Goal: Transaction & Acquisition: Purchase product/service

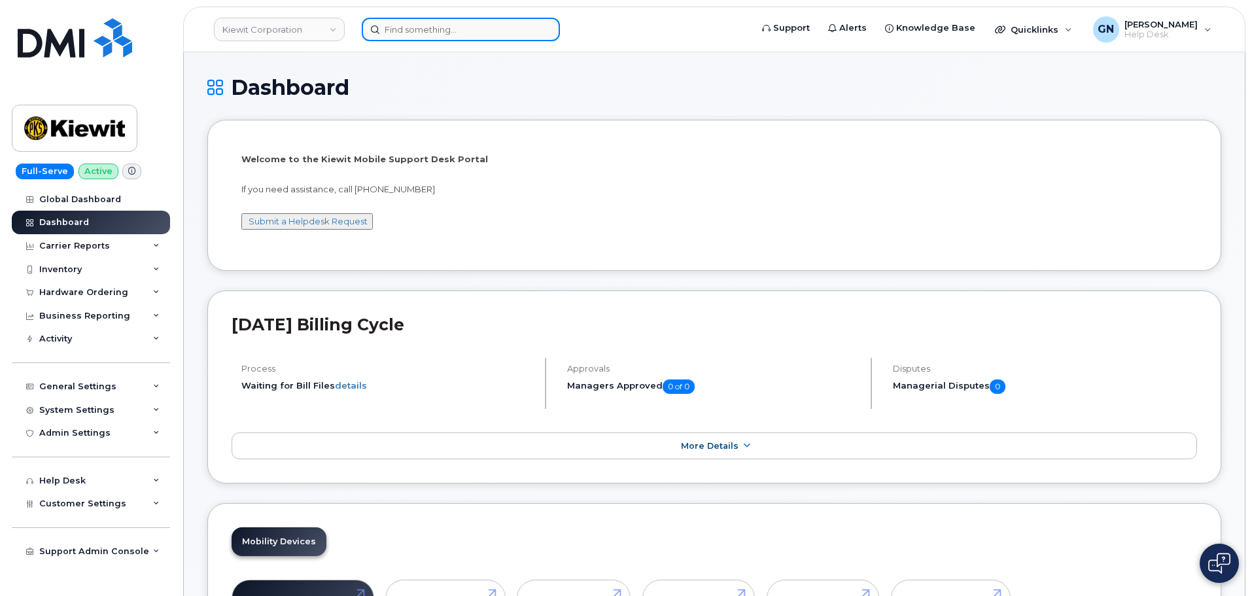
click at [511, 33] on input at bounding box center [461, 30] width 198 height 24
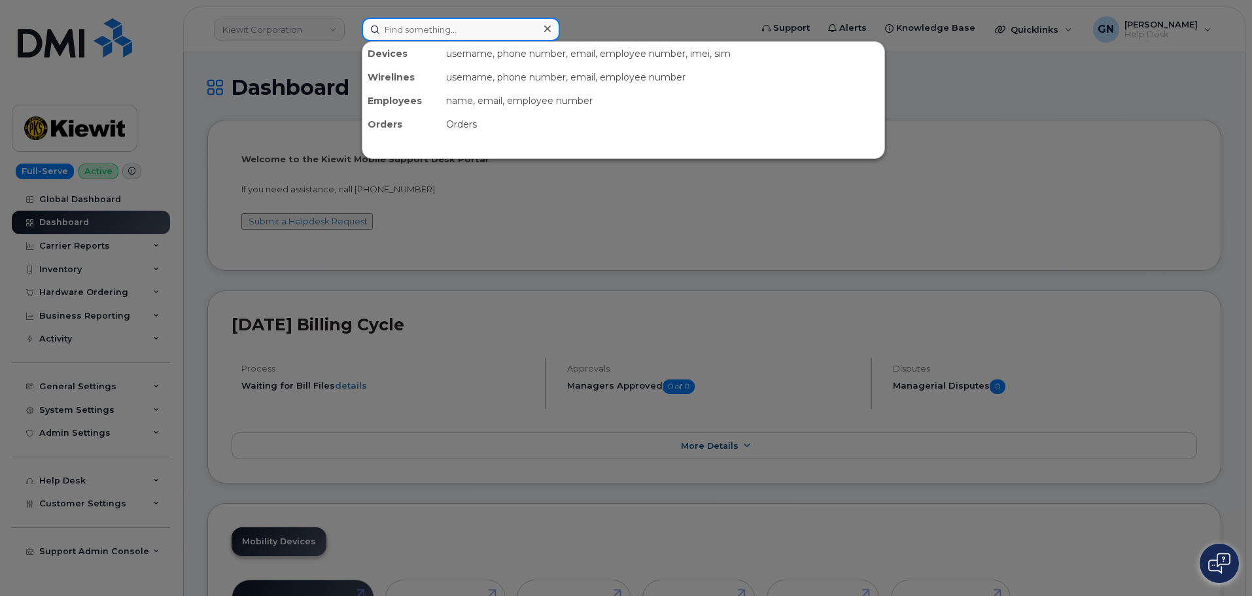
paste input "9084511182"
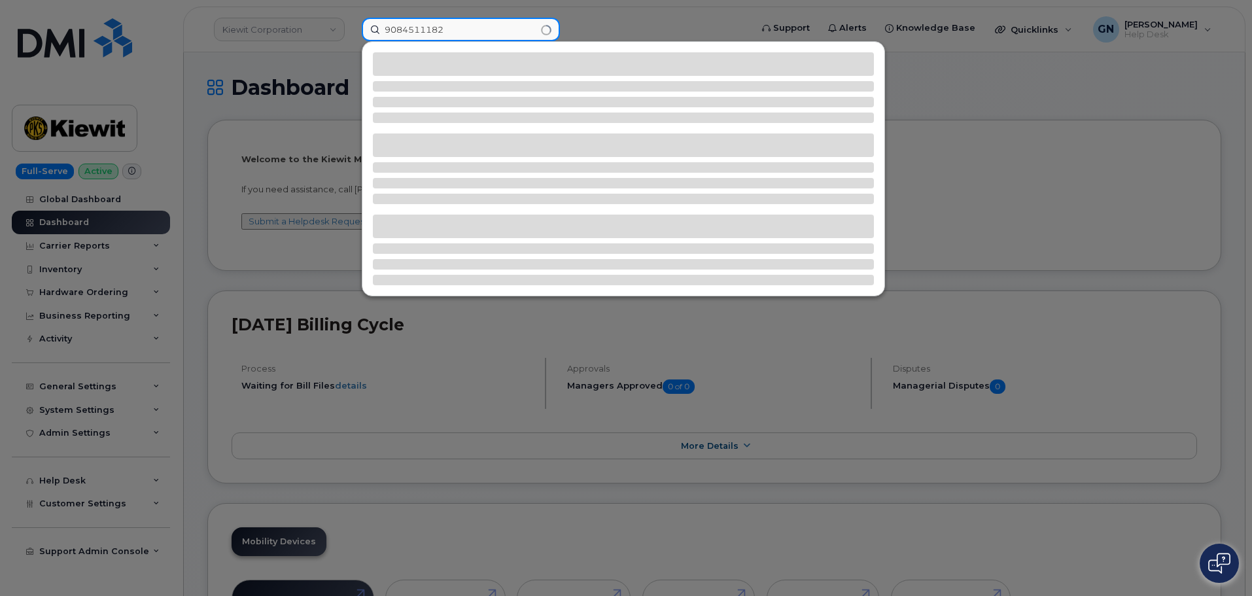
type input "9084511182"
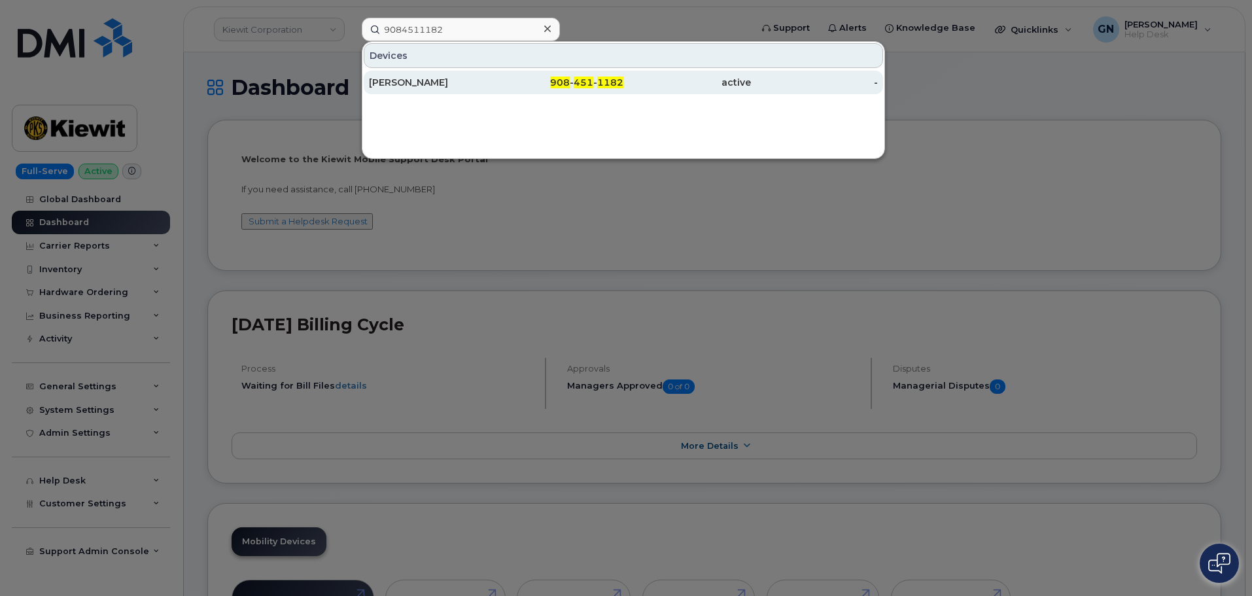
click at [478, 81] on div "[PERSON_NAME]" at bounding box center [433, 82] width 128 height 13
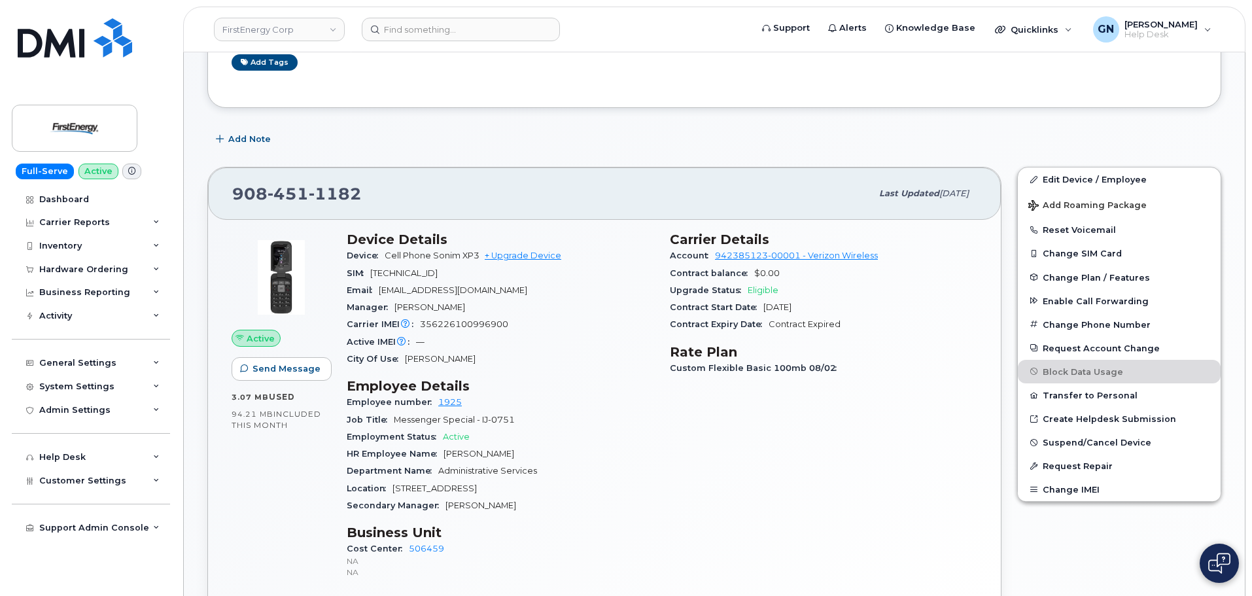
scroll to position [196, 0]
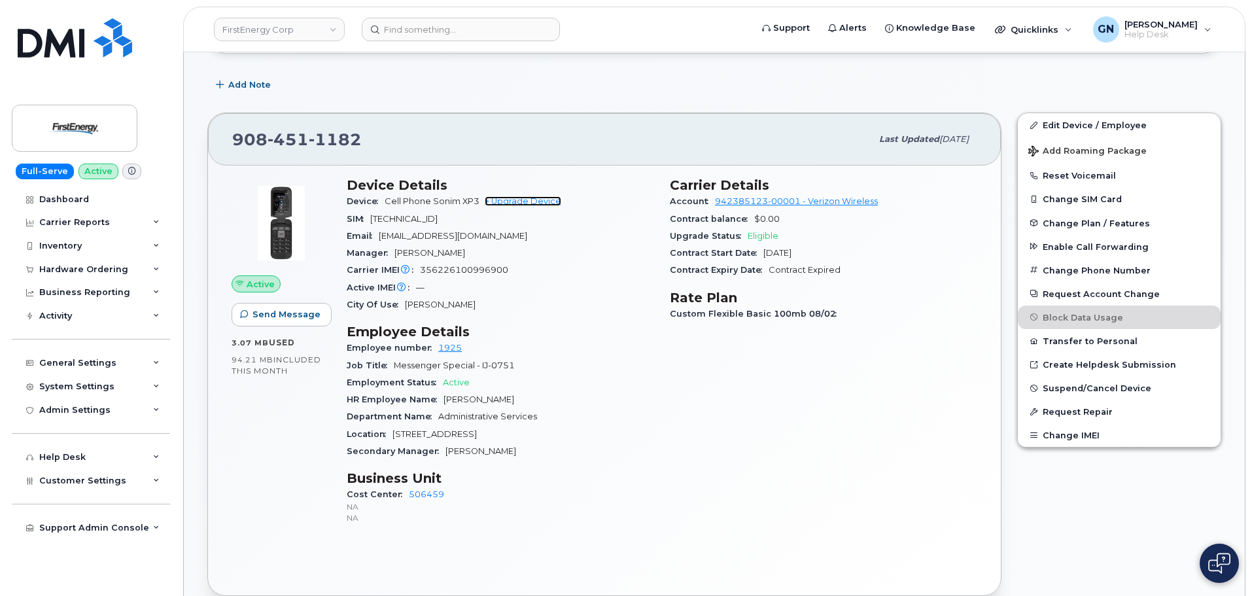
click at [529, 205] on link "+ Upgrade Device" at bounding box center [523, 201] width 77 height 10
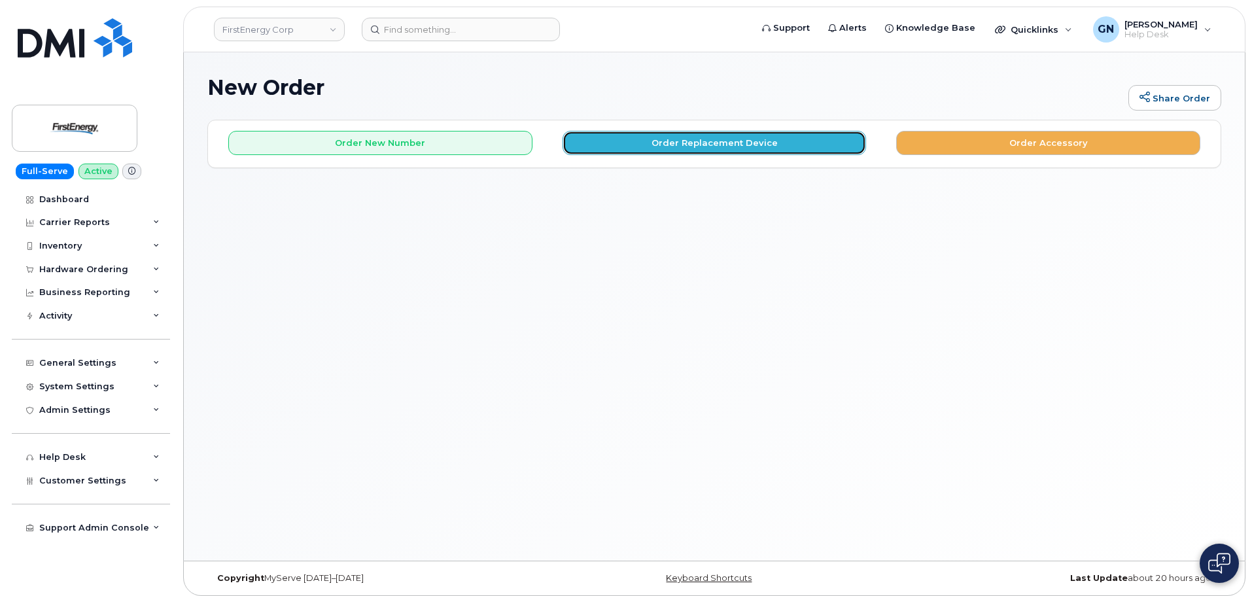
click at [620, 150] on button "Order Replacement Device" at bounding box center [715, 143] width 304 height 24
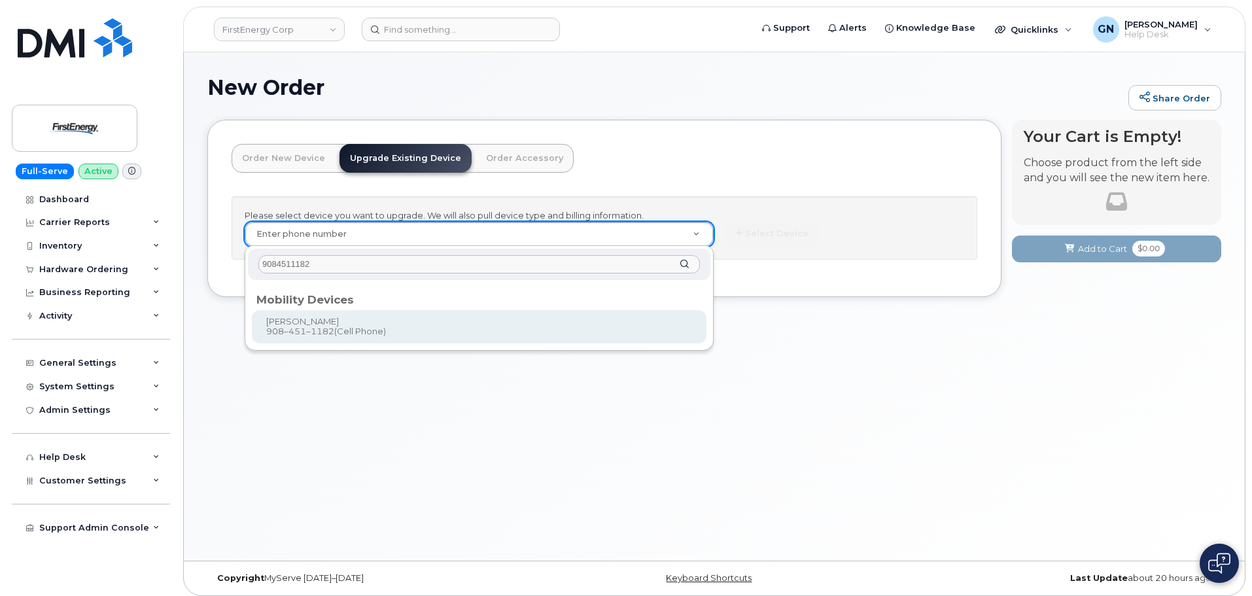
type input "9084511182"
type input "828763"
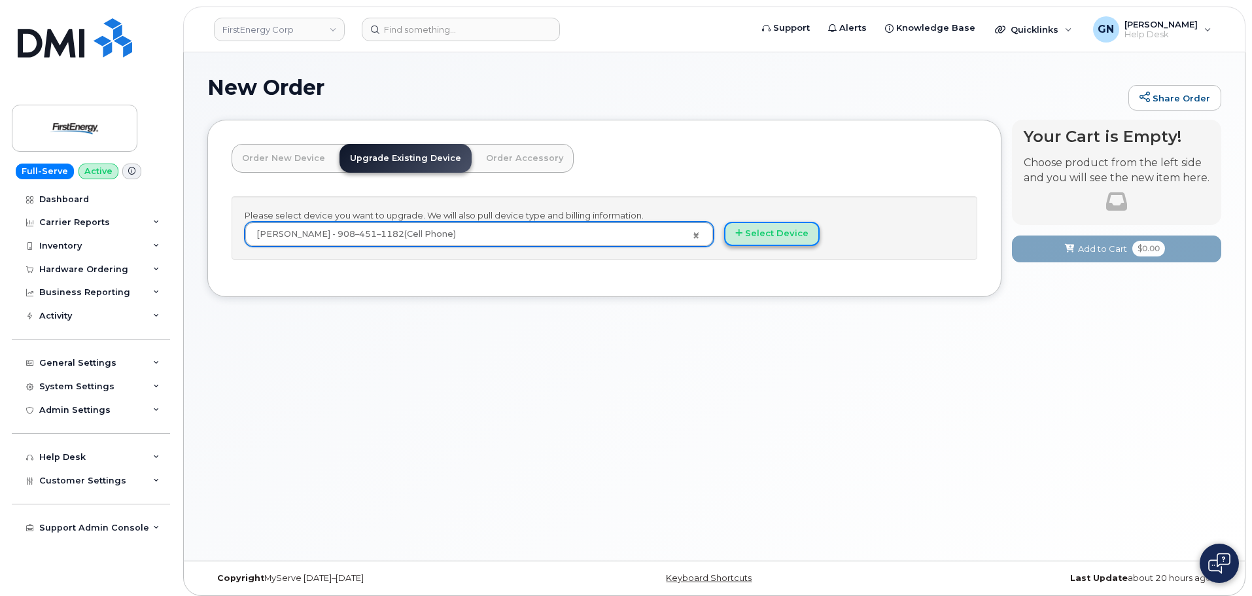
click at [786, 237] on button "Select Device" at bounding box center [772, 234] width 96 height 24
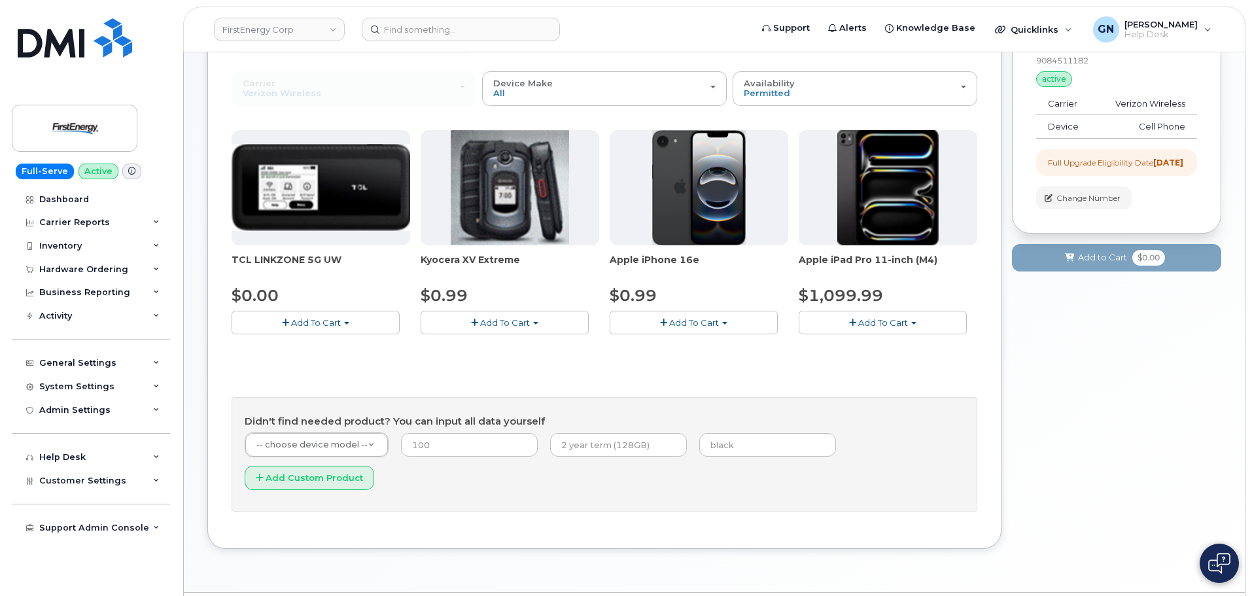
scroll to position [130, 0]
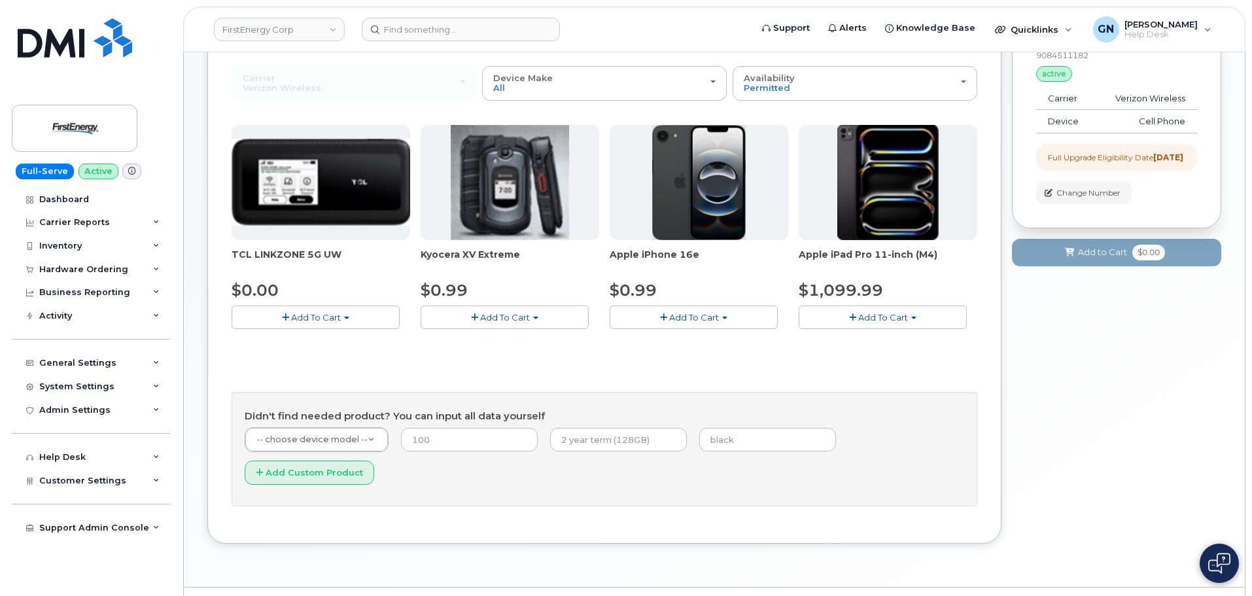
click at [671, 320] on span "Add To Cart" at bounding box center [694, 317] width 50 height 10
click at [675, 343] on link "$0.99 - 2 Year Upgrade" at bounding box center [676, 342] width 126 height 16
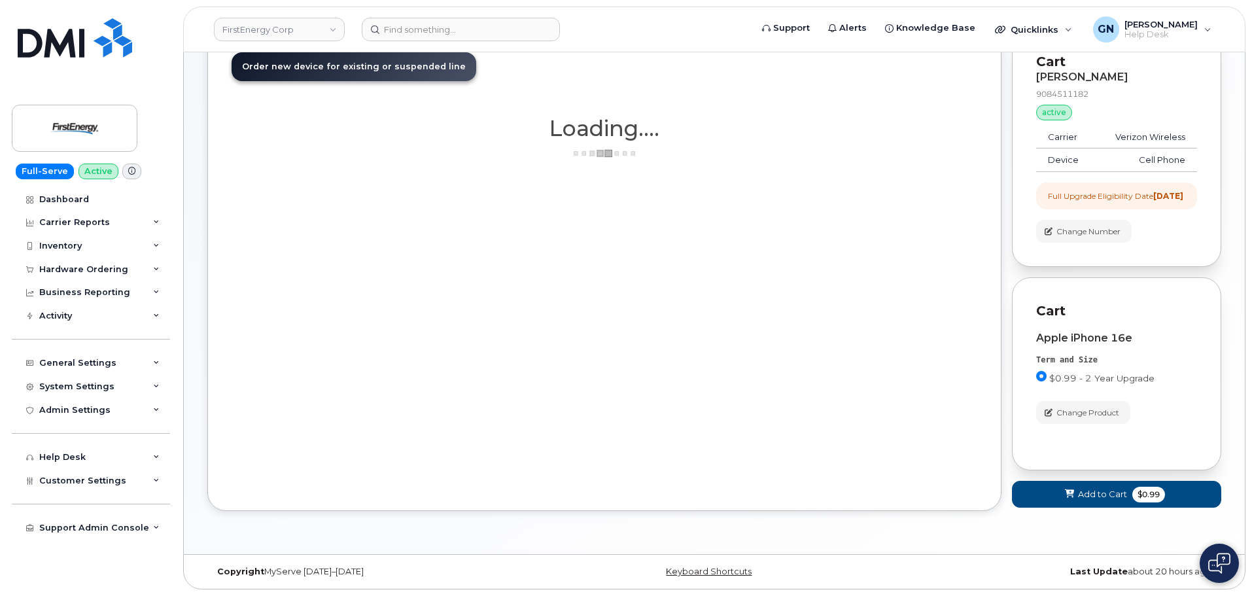
scroll to position [103, 0]
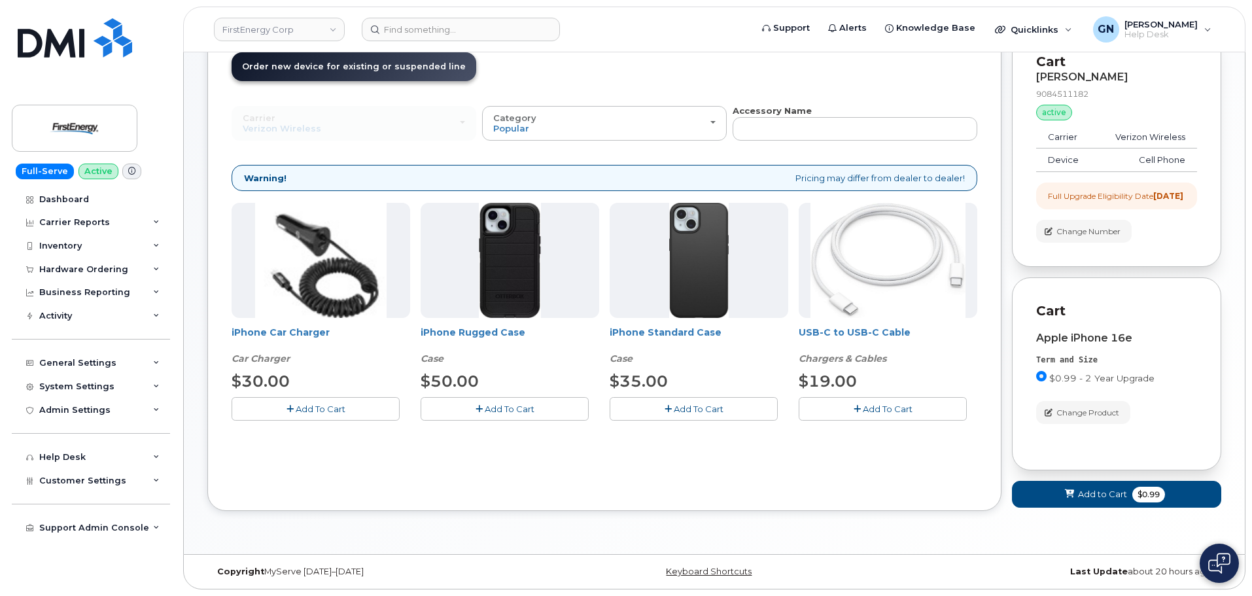
click at [684, 404] on span "Add To Cart" at bounding box center [699, 409] width 50 height 10
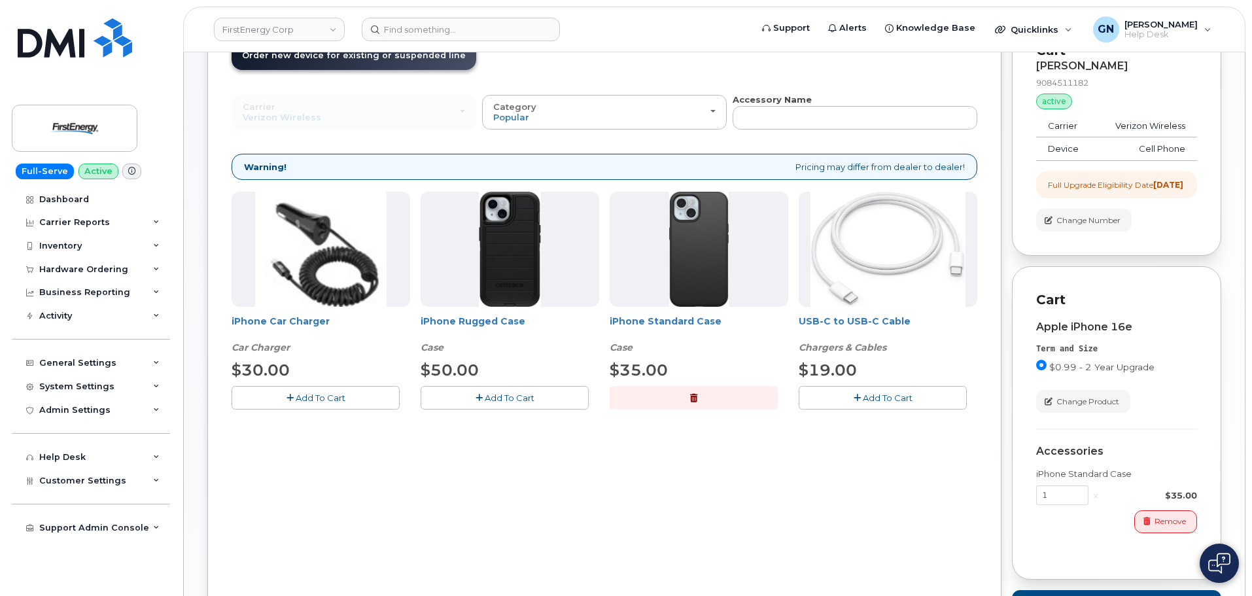
click at [861, 400] on button "Add To Cart" at bounding box center [883, 397] width 168 height 23
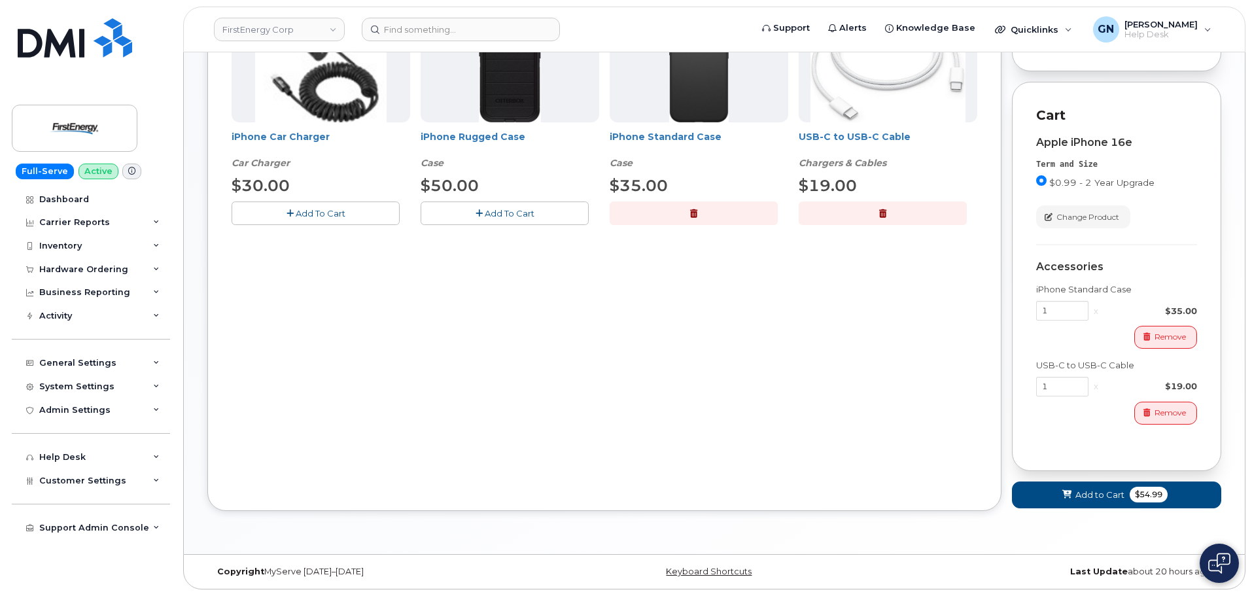
scroll to position [299, 0]
click at [1094, 491] on span "Add to Cart" at bounding box center [1099, 495] width 49 height 12
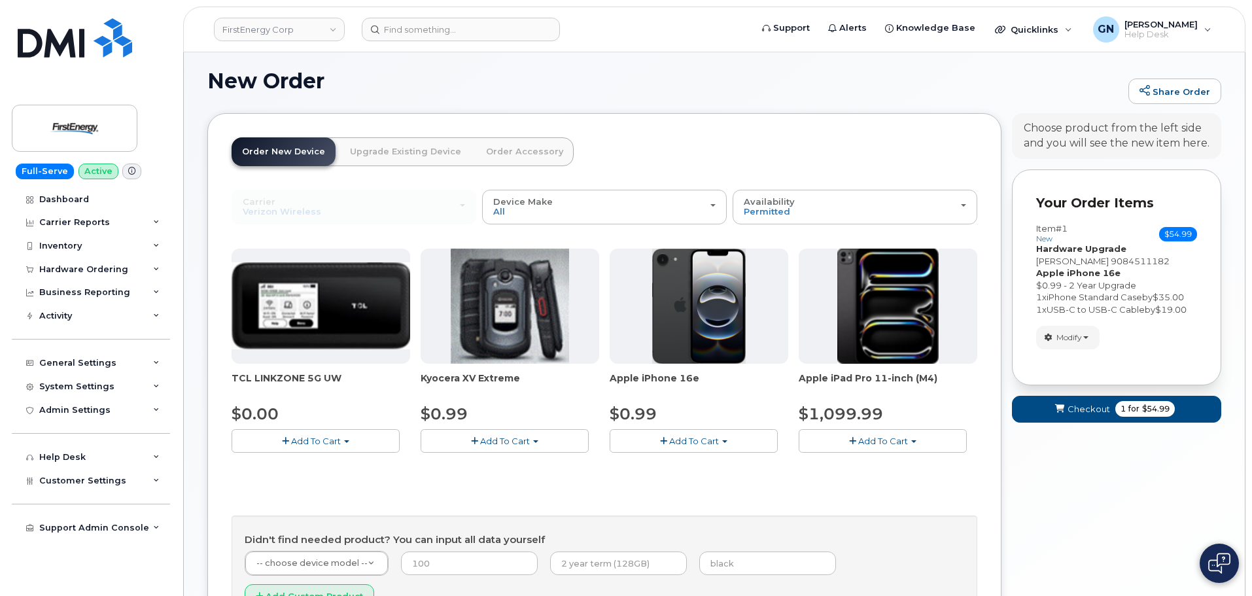
scroll to position [130, 0]
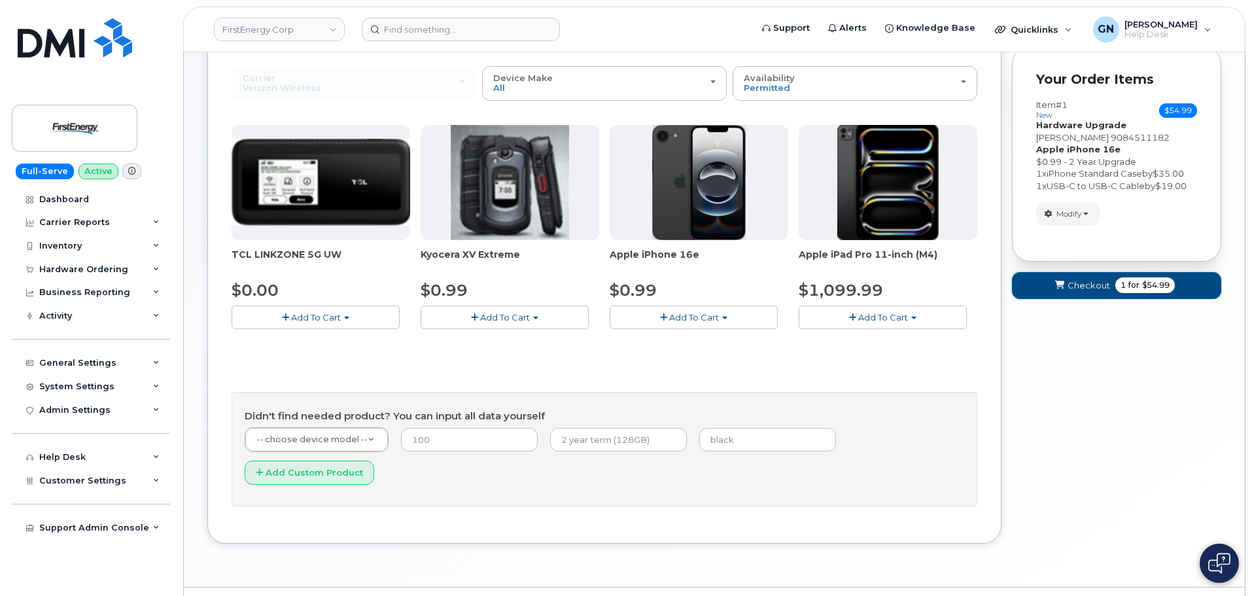
click at [1100, 290] on span "Checkout" at bounding box center [1089, 285] width 43 height 12
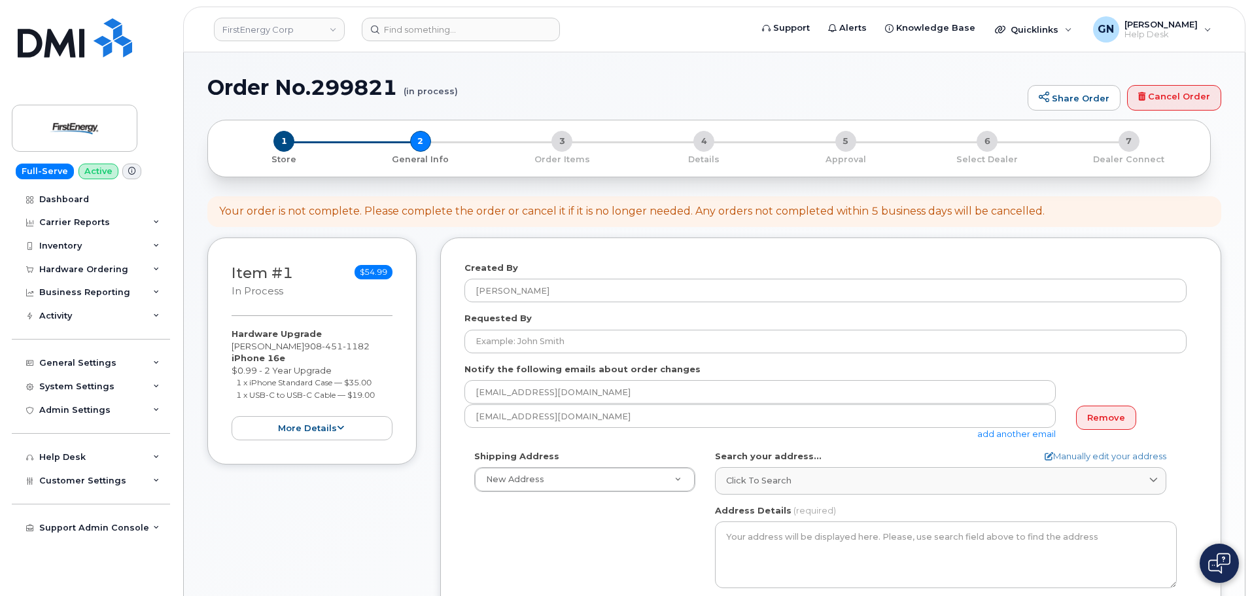
select select
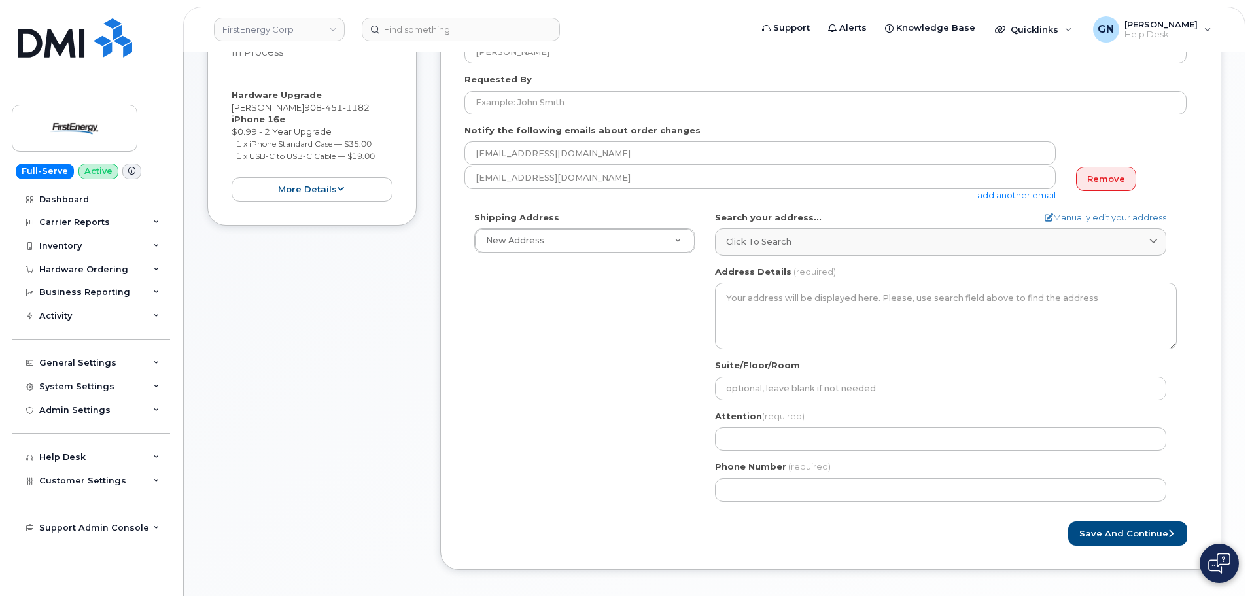
scroll to position [262, 0]
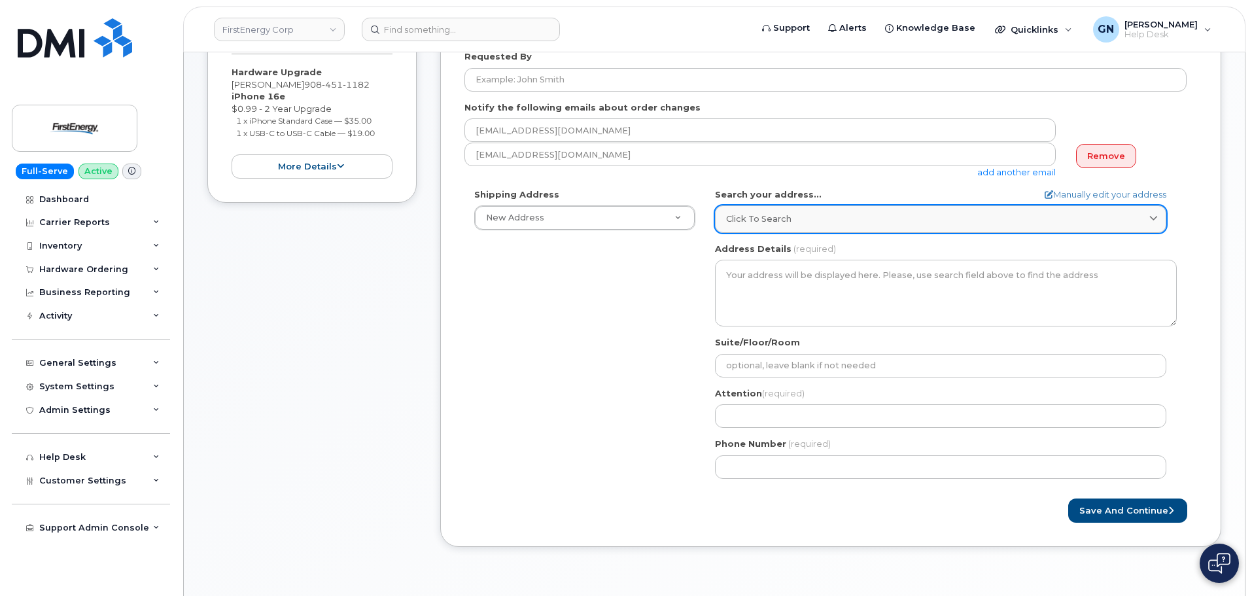
click at [790, 226] on link "Click to search" at bounding box center [940, 218] width 451 height 27
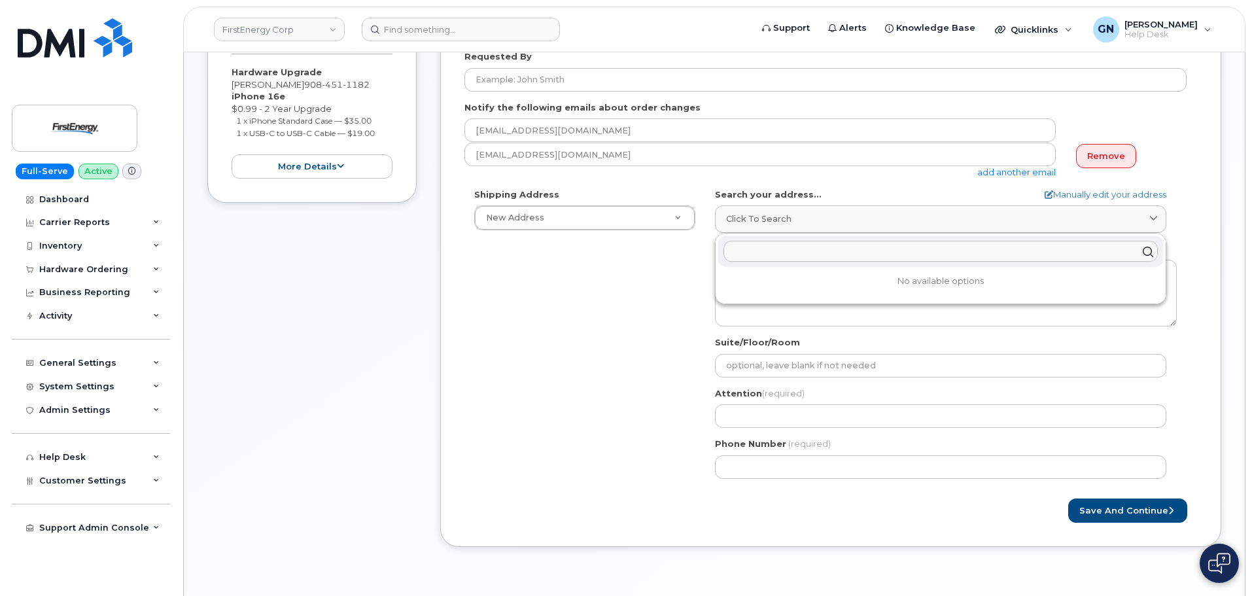
paste input "[STREET_ADDRESS]"
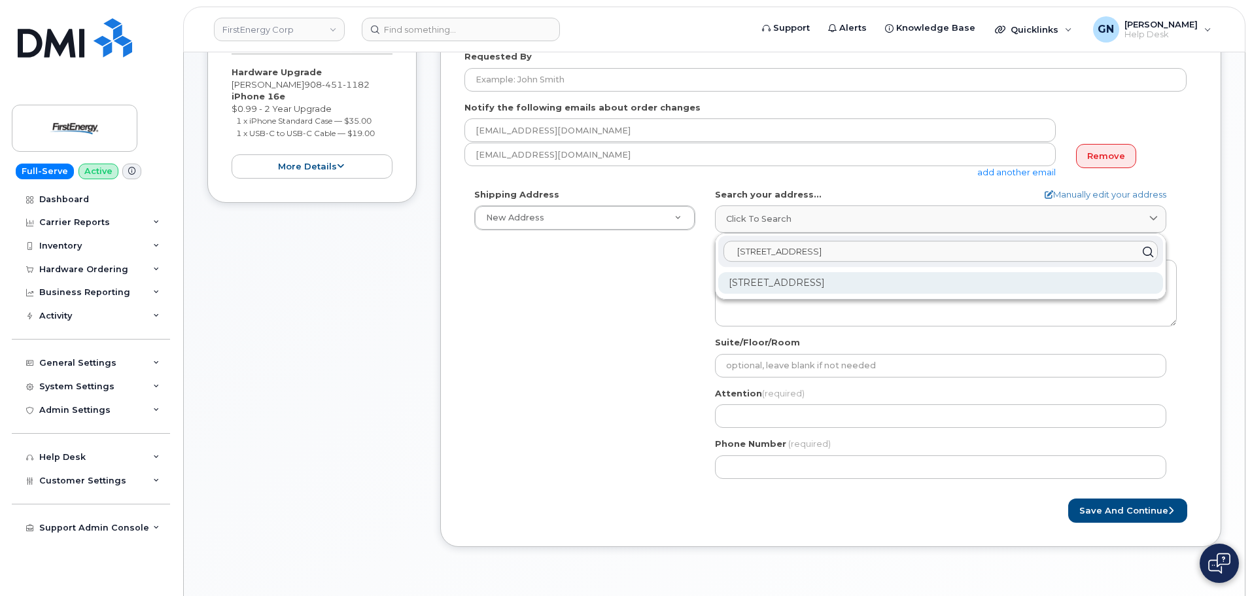
type input "55 River Ave Lakewood NJ 08701"
click at [838, 289] on div "55 River Ave Lakewood NJ 08701-3105" at bounding box center [940, 283] width 445 height 22
select select
type textarea "55 River Ave LAKEWOOD NJ 08701-3105 UNITED STATES"
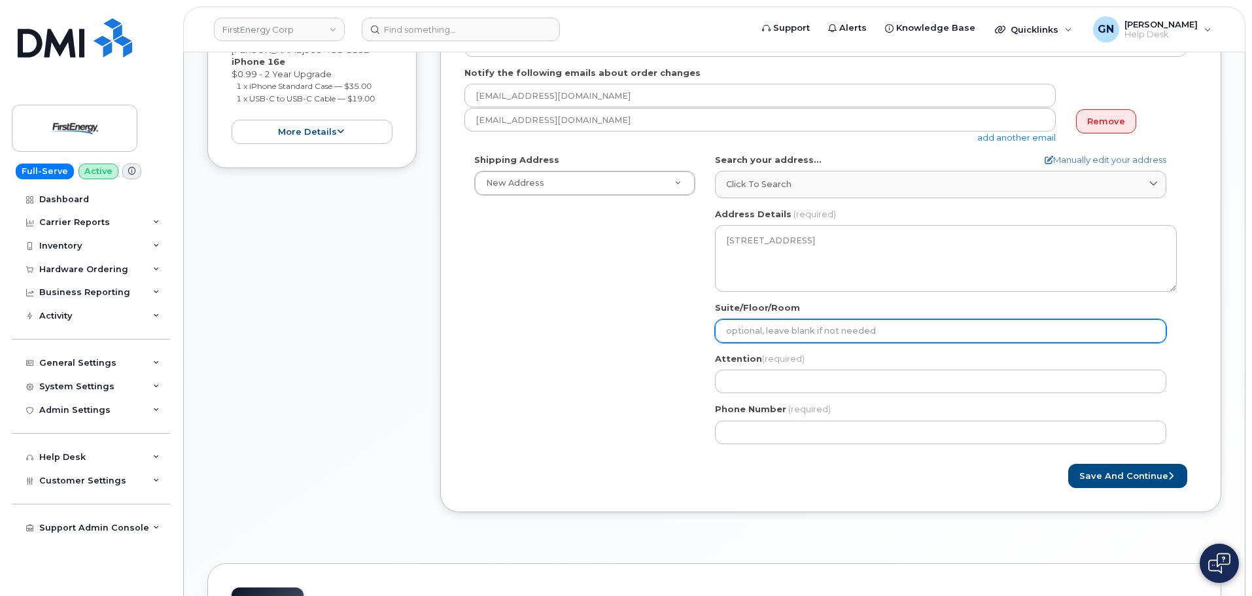
scroll to position [327, 0]
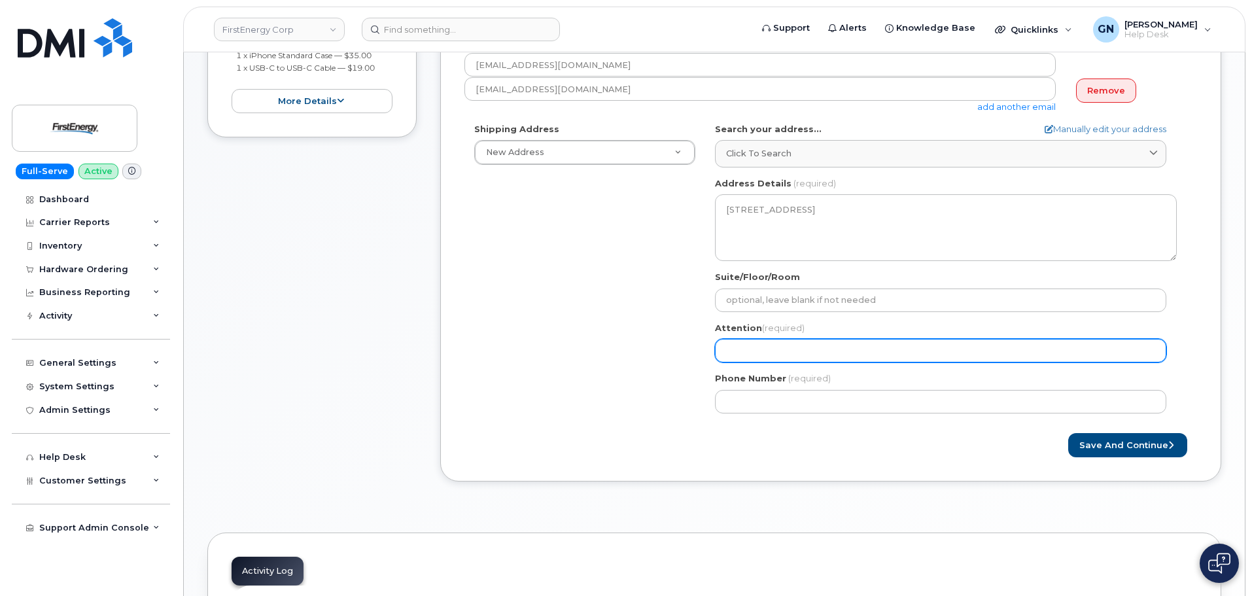
click at [820, 349] on input "Attention (required)" at bounding box center [940, 351] width 451 height 24
paste input "Lori A Moure"
select select
type input "Lori A Moure"
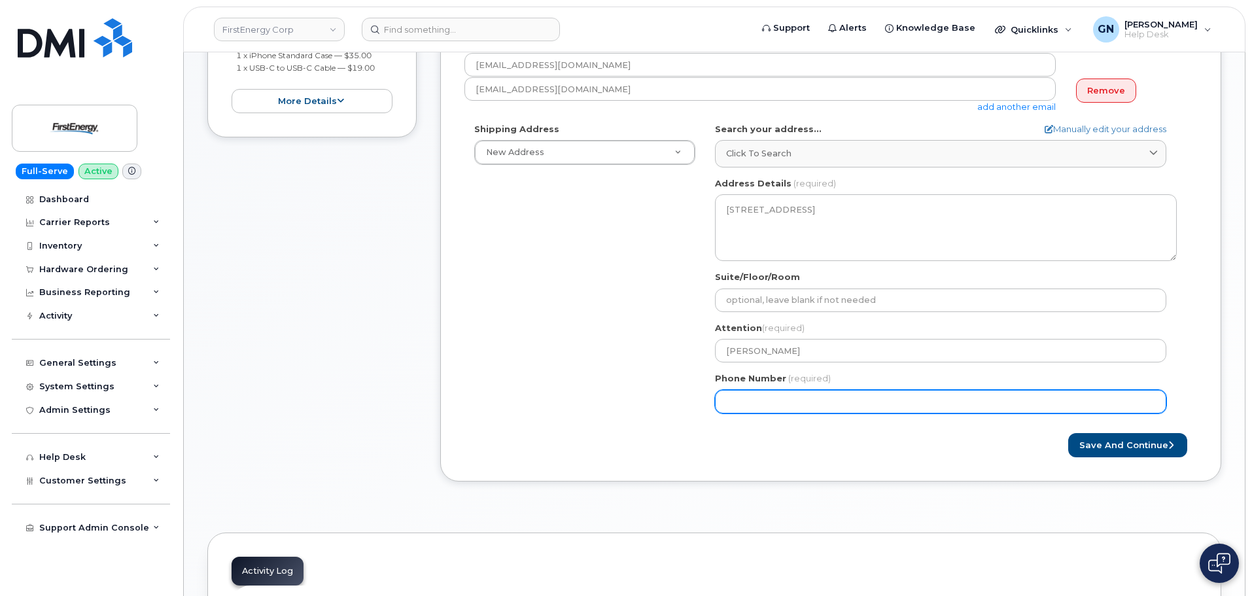
click at [822, 390] on input "Phone Number" at bounding box center [940, 402] width 451 height 24
paste input "7323707290"
select select
type input "7323707290"
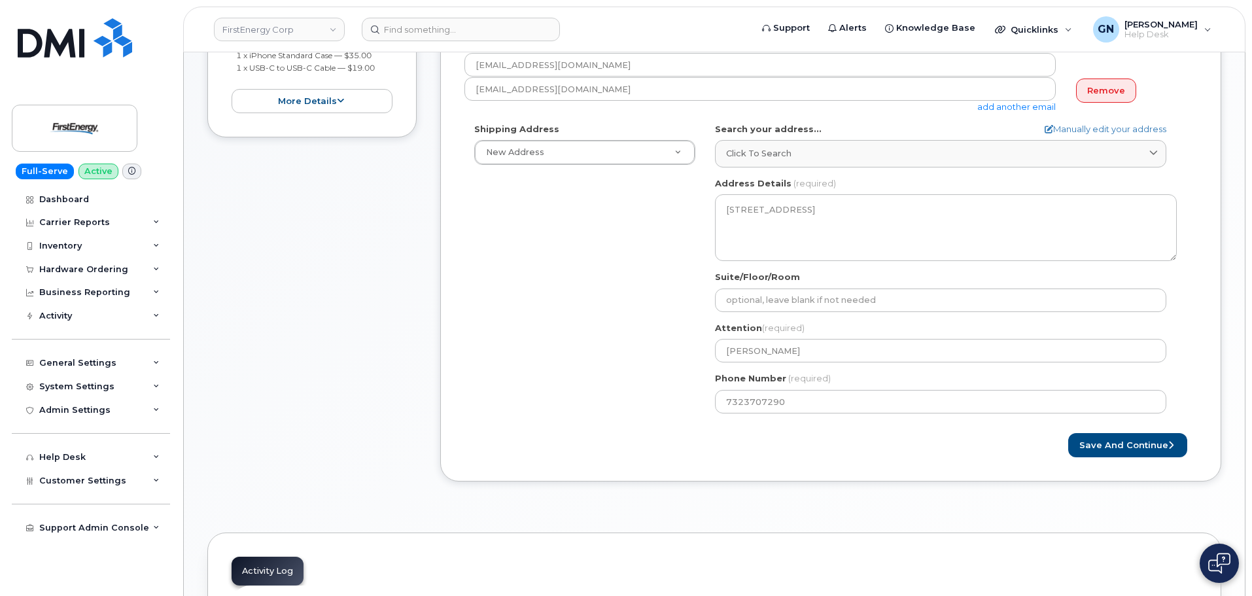
click at [1013, 453] on div "Save and Continue" at bounding box center [1014, 445] width 366 height 24
click at [1117, 449] on button "Save and Continue" at bounding box center [1127, 445] width 119 height 24
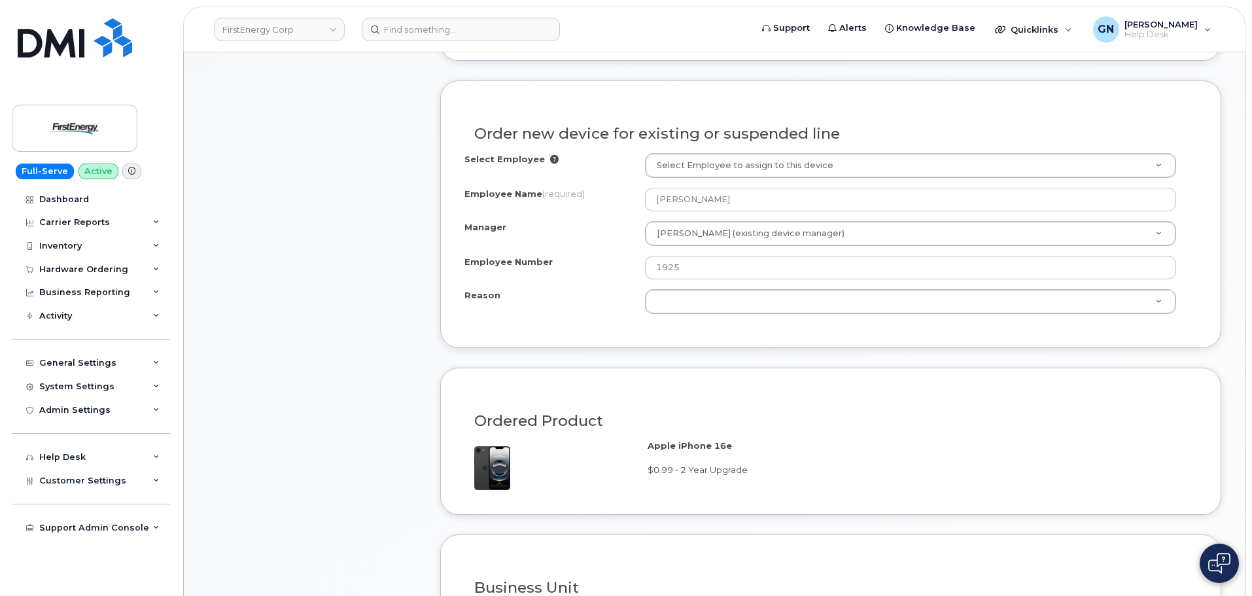
scroll to position [589, 0]
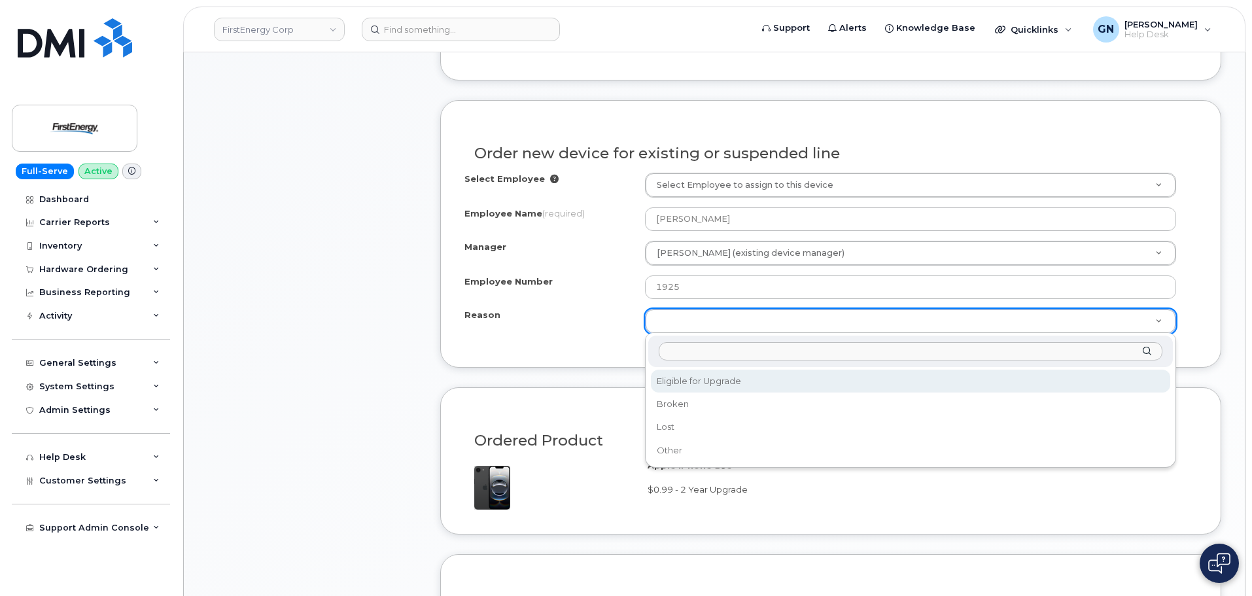
select select "eligible_for_upgrade"
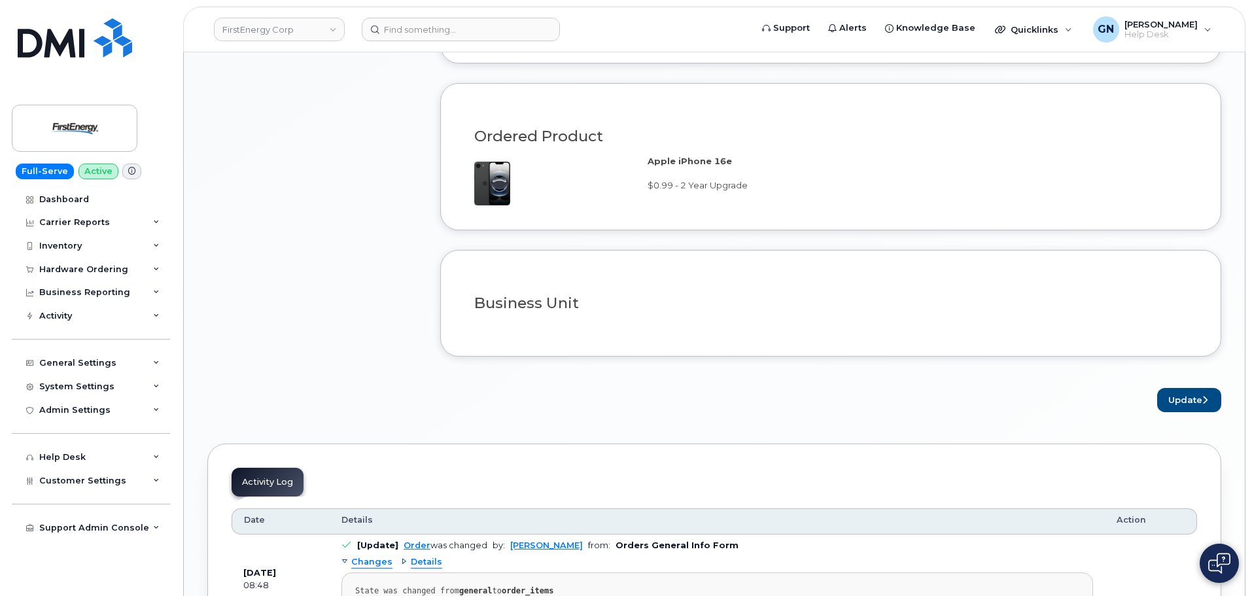
scroll to position [916, 0]
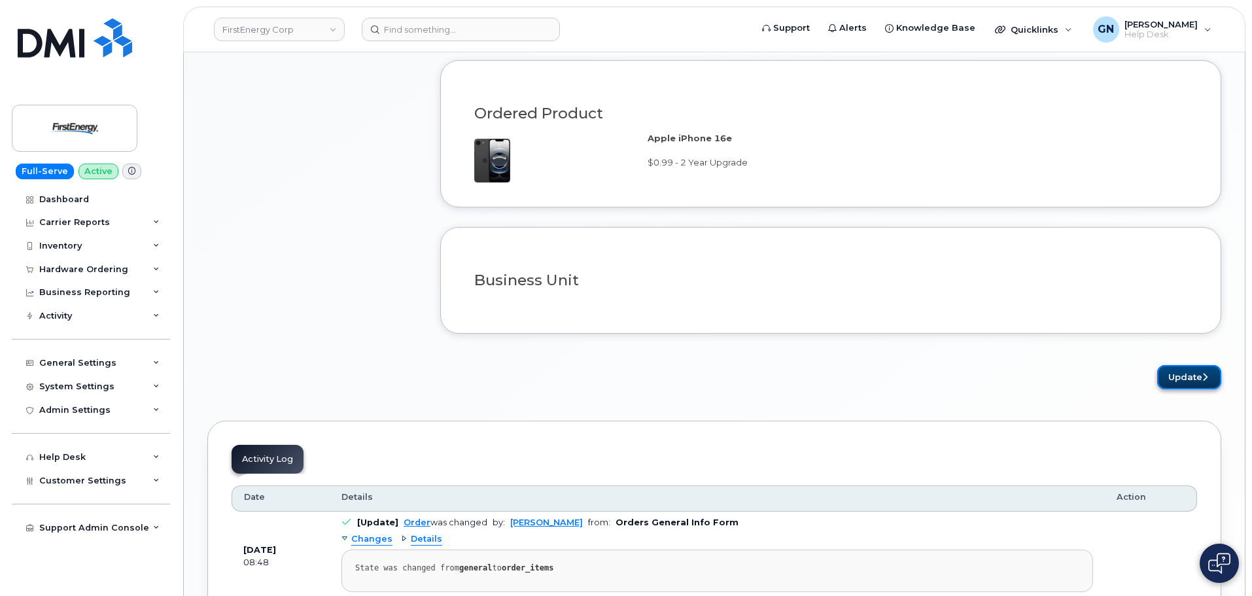
click at [1180, 382] on button "Update" at bounding box center [1189, 377] width 64 height 24
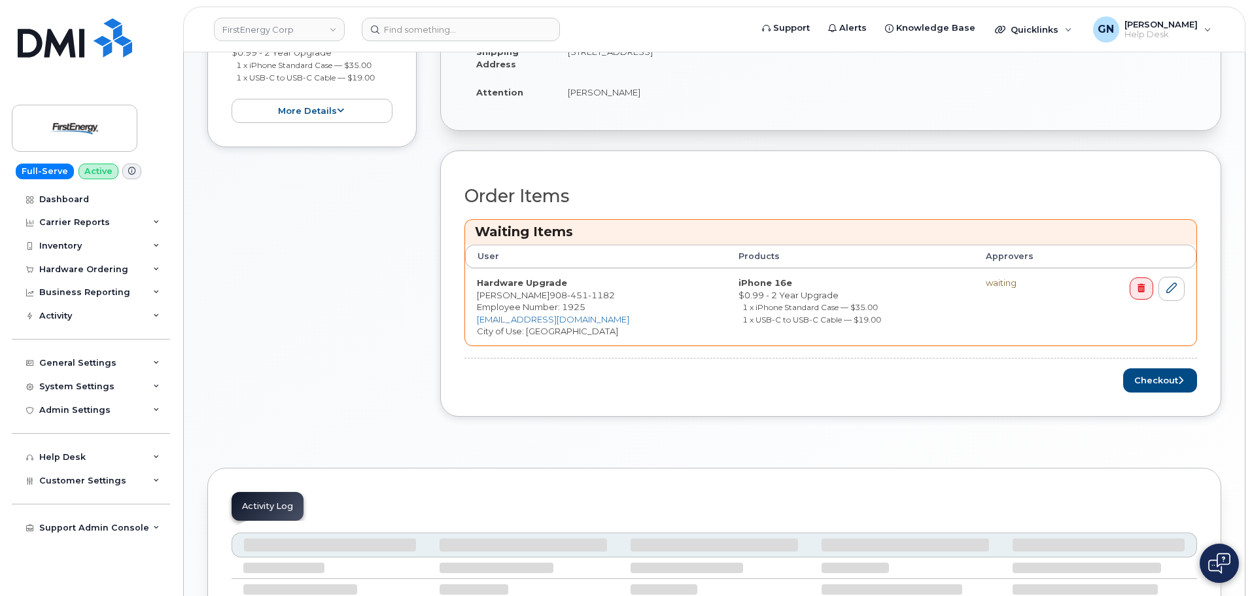
scroll to position [393, 0]
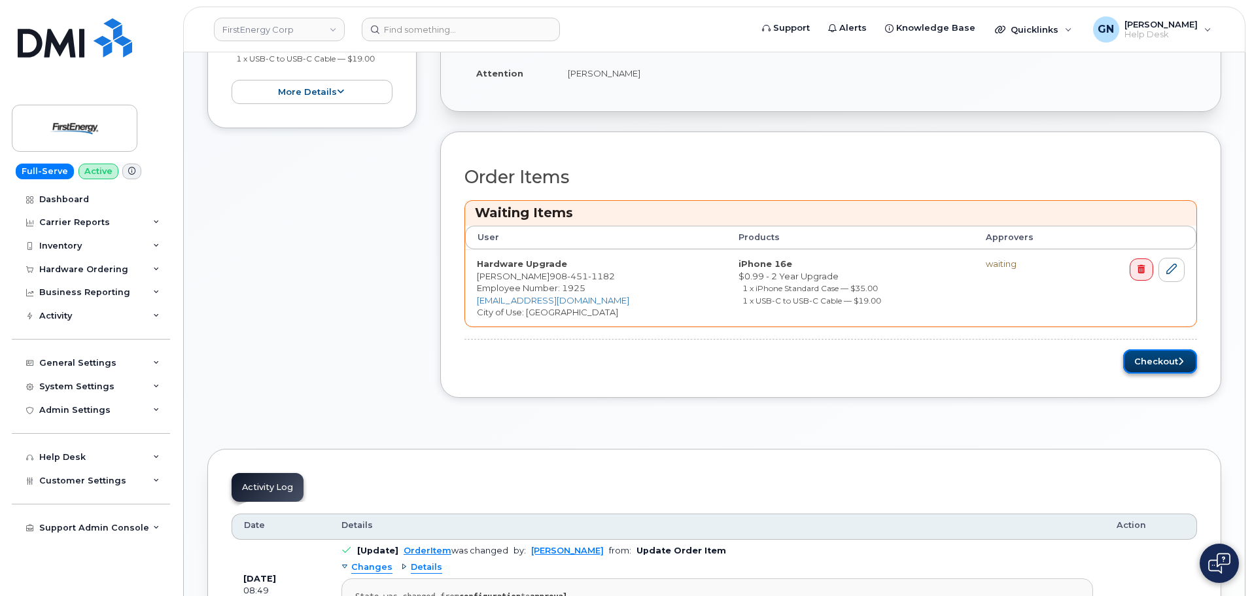
click at [1153, 368] on button "Checkout" at bounding box center [1160, 361] width 74 height 24
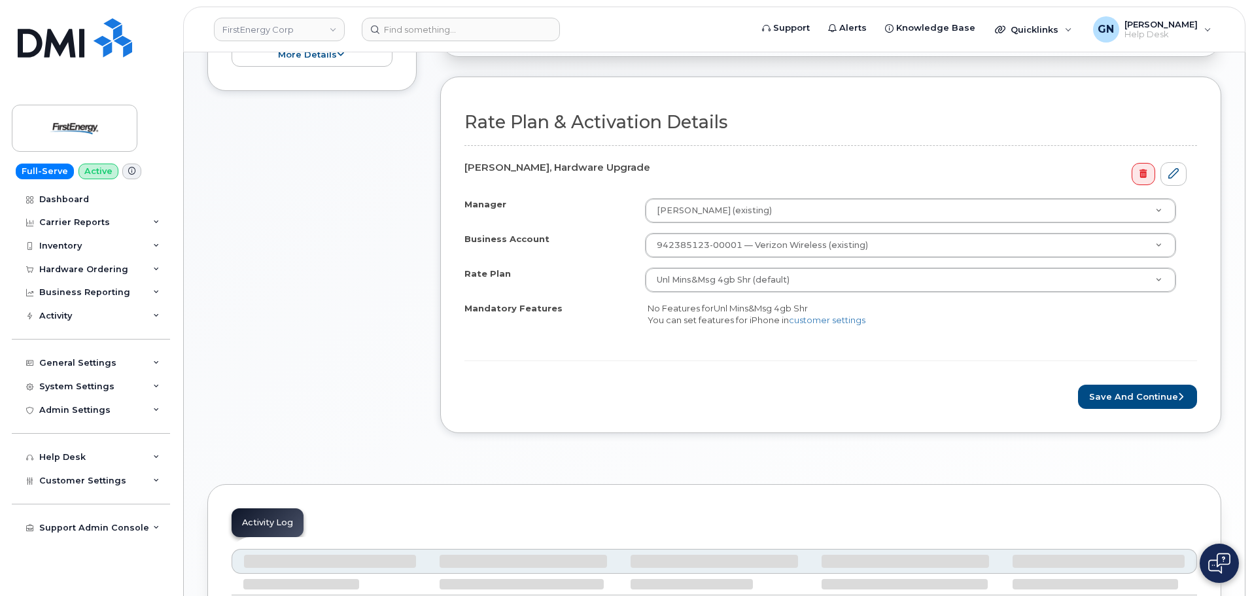
scroll to position [327, 0]
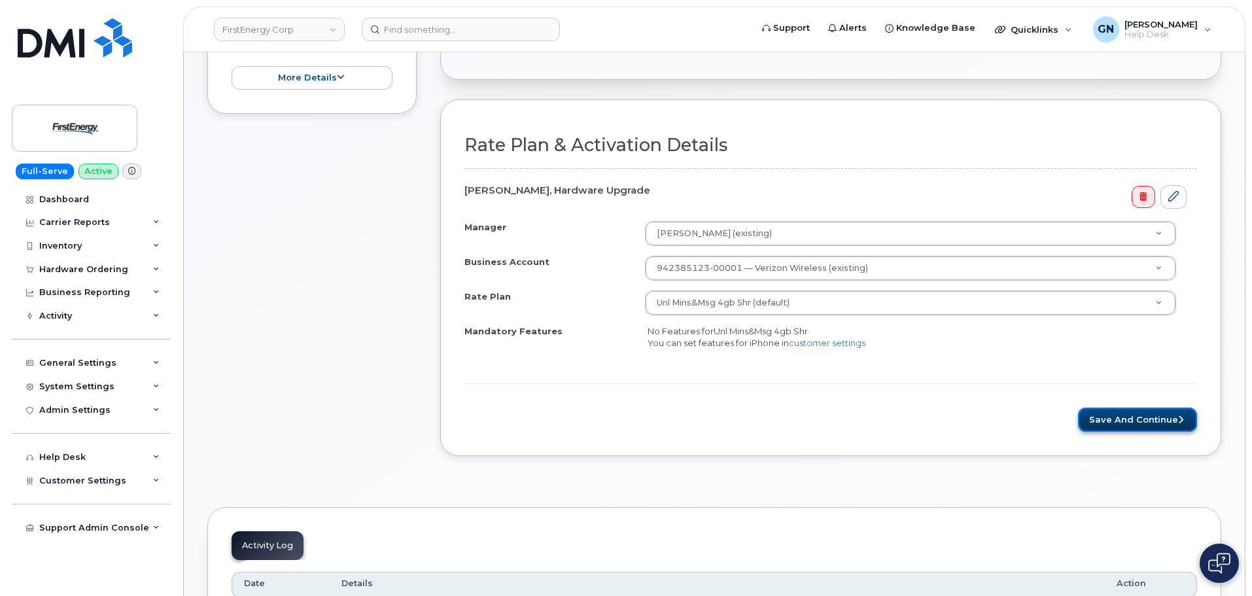
click at [1153, 421] on button "Save and Continue" at bounding box center [1137, 420] width 119 height 24
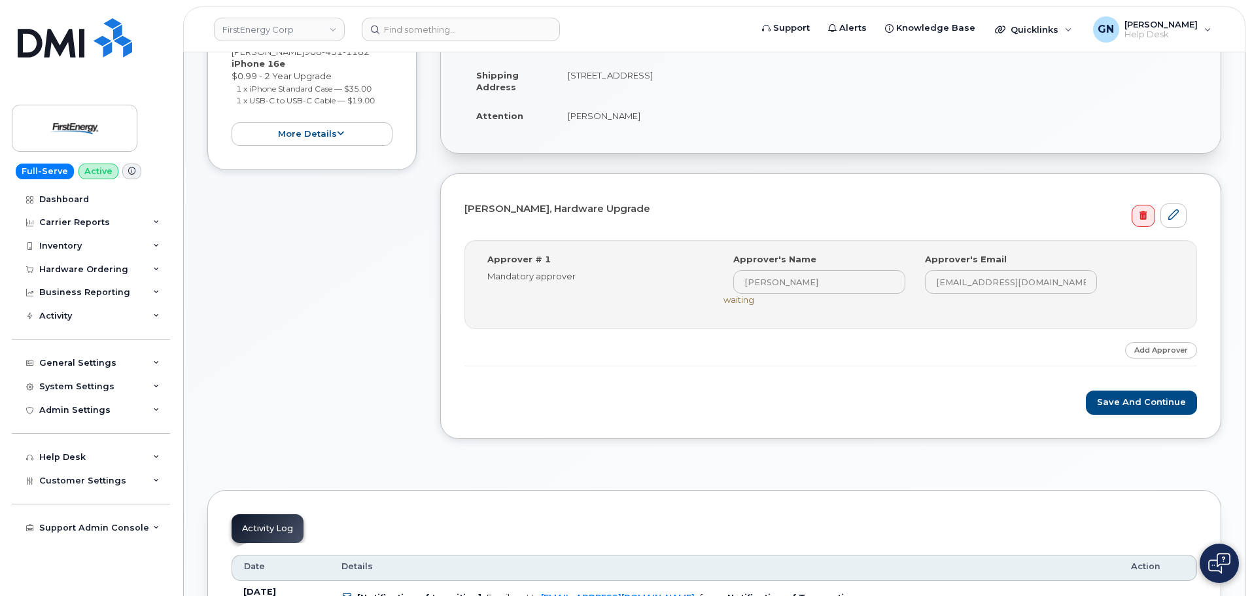
scroll to position [262, 0]
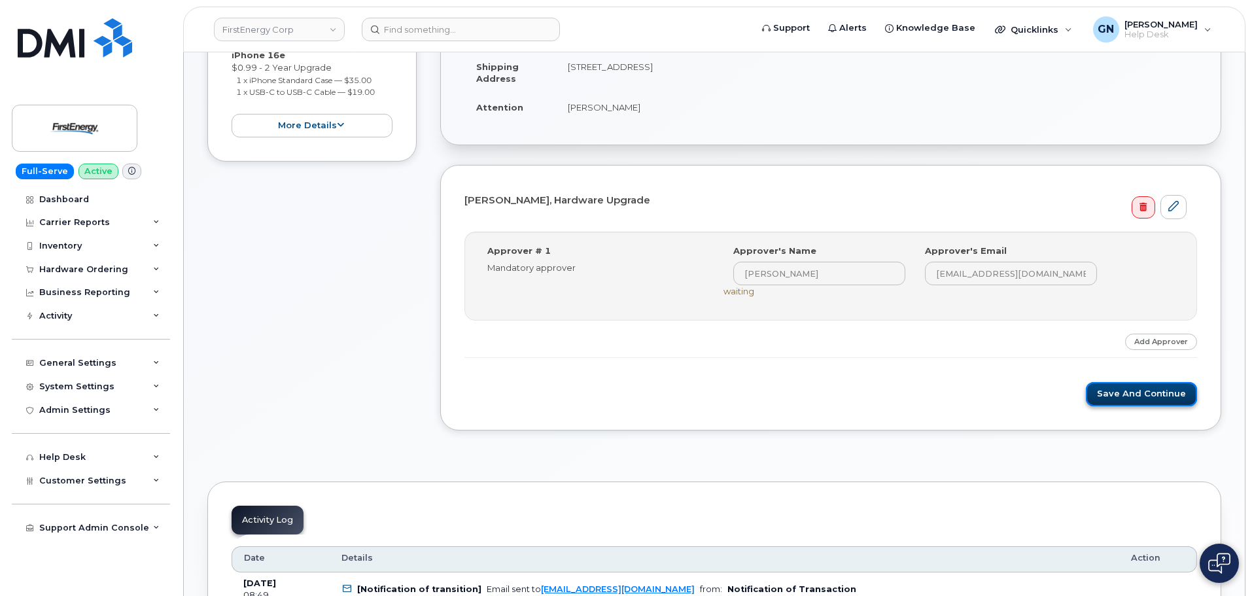
click at [1115, 394] on button "Save and Continue" at bounding box center [1141, 394] width 111 height 24
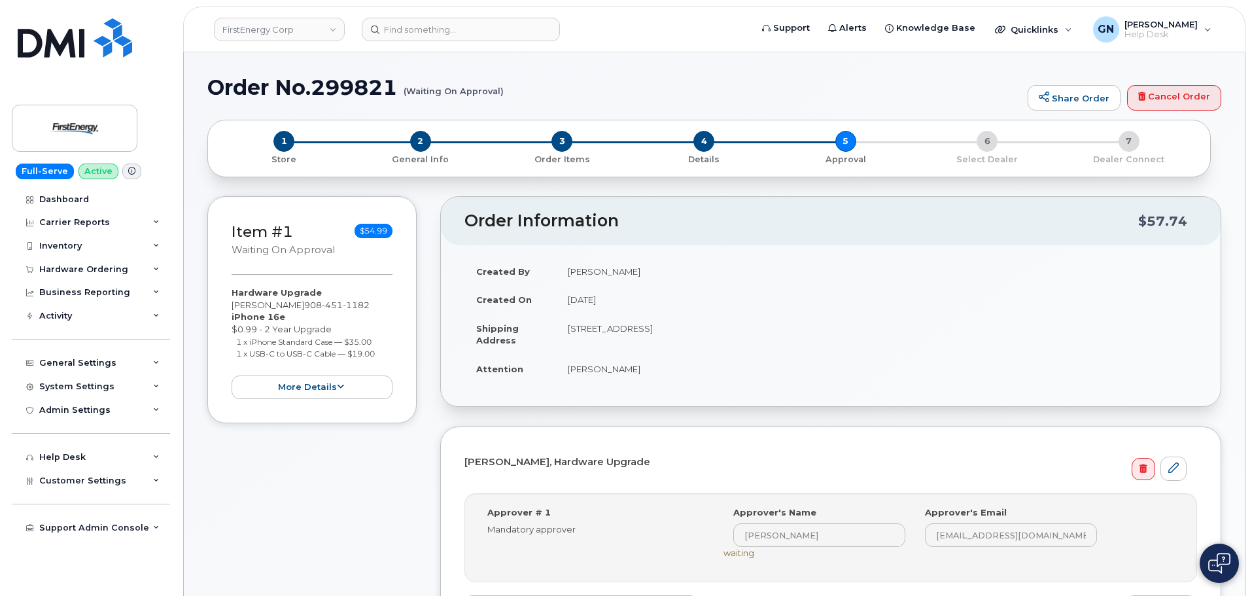
click at [247, 87] on h1 "Order No.299821 (Waiting On Approval)" at bounding box center [614, 87] width 814 height 23
drag, startPoint x: 247, startPoint y: 87, endPoint x: 325, endPoint y: 86, distance: 78.5
click at [325, 86] on h1 "Order No.299821 (Waiting On Approval)" at bounding box center [614, 87] width 814 height 23
copy h1 "Order No.299821"
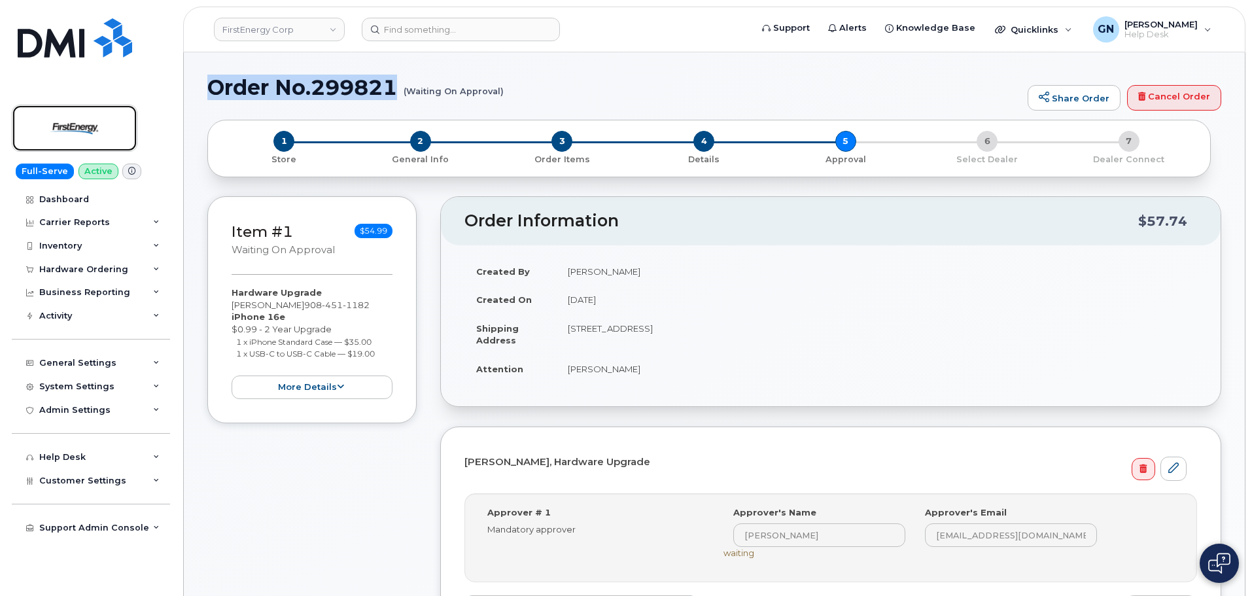
click at [97, 128] on img at bounding box center [74, 128] width 101 height 38
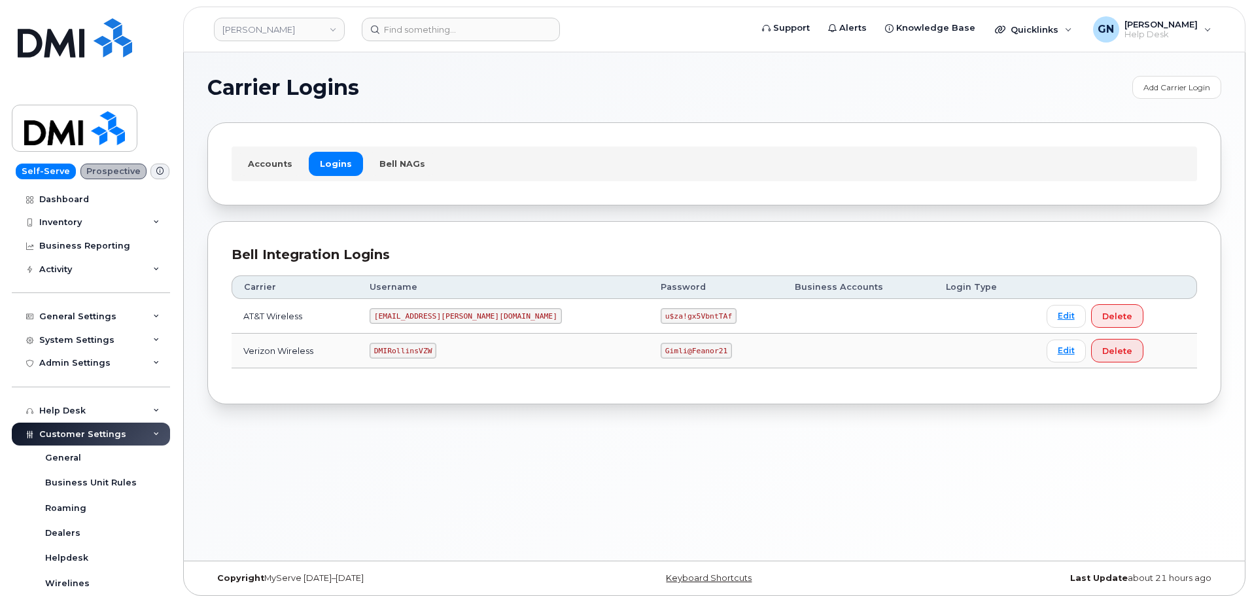
click at [418, 350] on code "DMIRollinsVZW" at bounding box center [403, 351] width 67 height 16
copy code "DMIRollinsVZW"
click at [661, 351] on code "Gimli@Feanor21" at bounding box center [696, 351] width 71 height 16
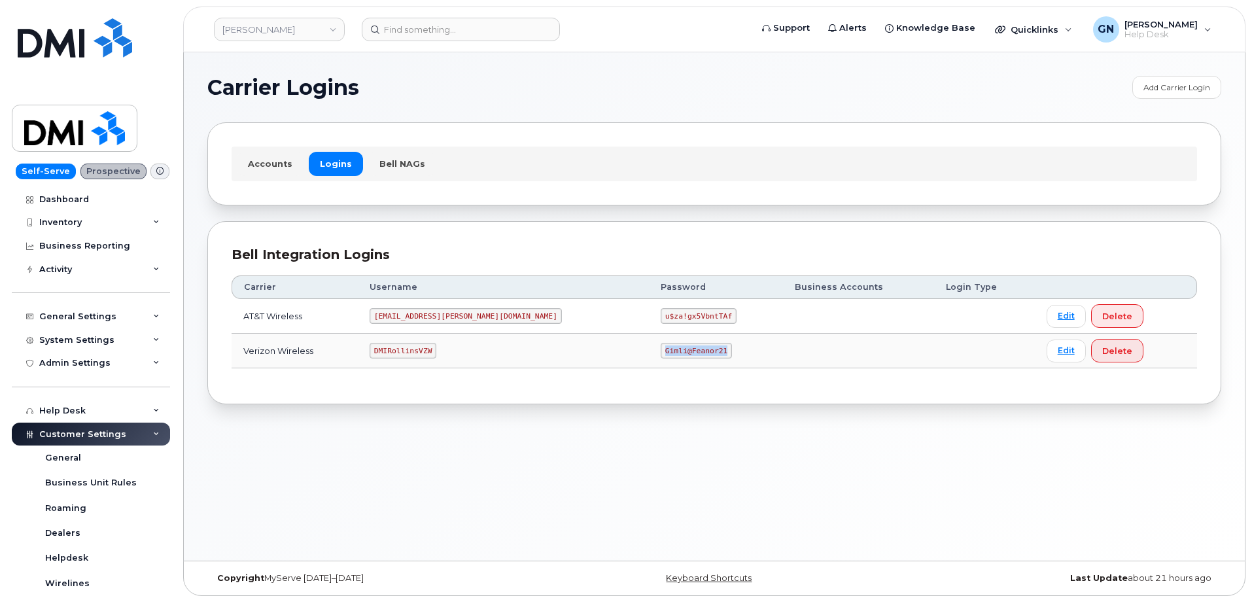
click at [661, 351] on code "Gimli@Feanor21" at bounding box center [696, 351] width 71 height 16
copy code "Gimli@Feanor21"
click at [413, 353] on code "DMIRollinsVZW" at bounding box center [403, 351] width 67 height 16
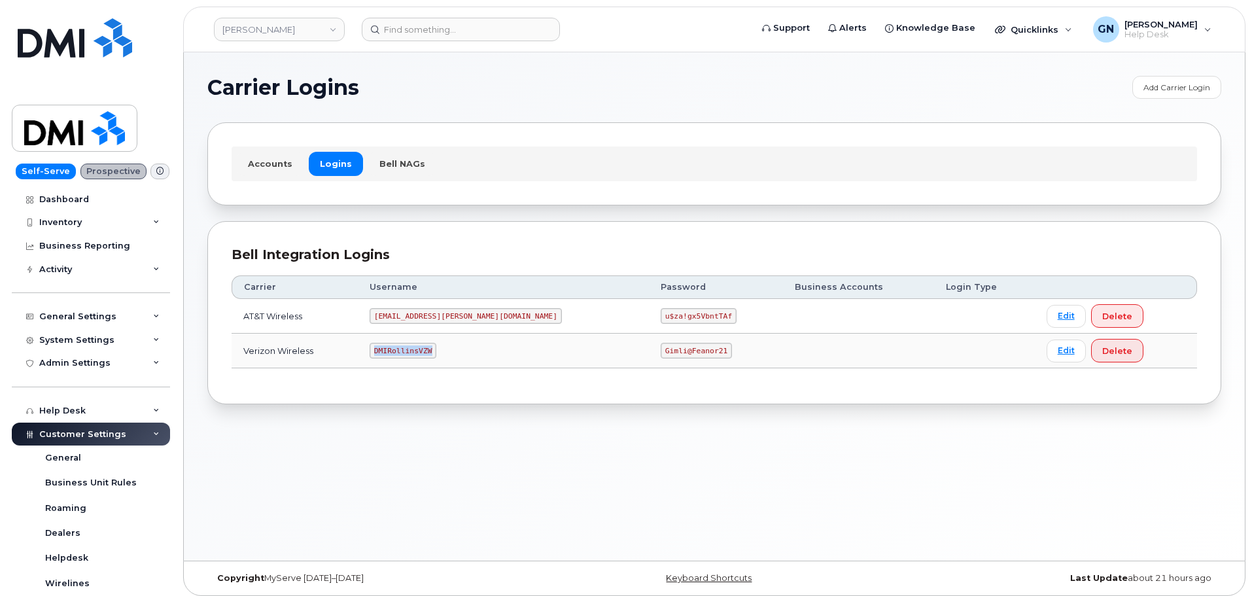
copy code "DMIRollinsVZW"
click at [661, 349] on code "Gimli@Feanor21" at bounding box center [696, 351] width 71 height 16
copy code "Gimli@Feanor21"
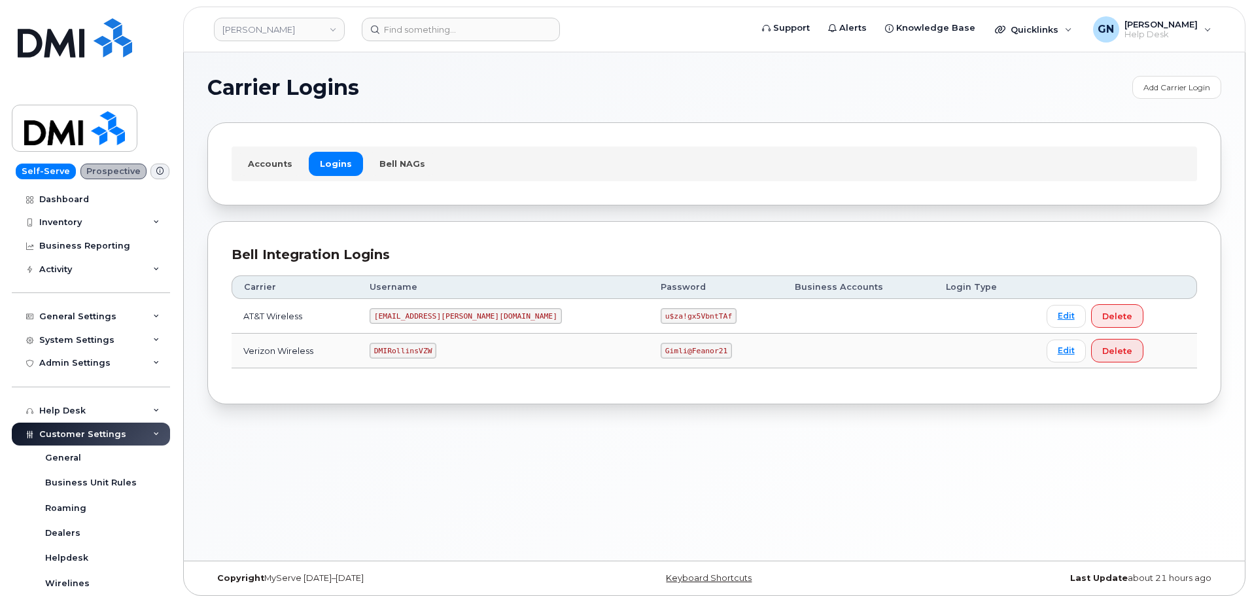
click at [413, 352] on code "DMIRollinsVZW" at bounding box center [403, 351] width 67 height 16
copy code "DMIRollinsVZW"
click at [661, 349] on code "Gimli@Feanor21" at bounding box center [696, 351] width 71 height 16
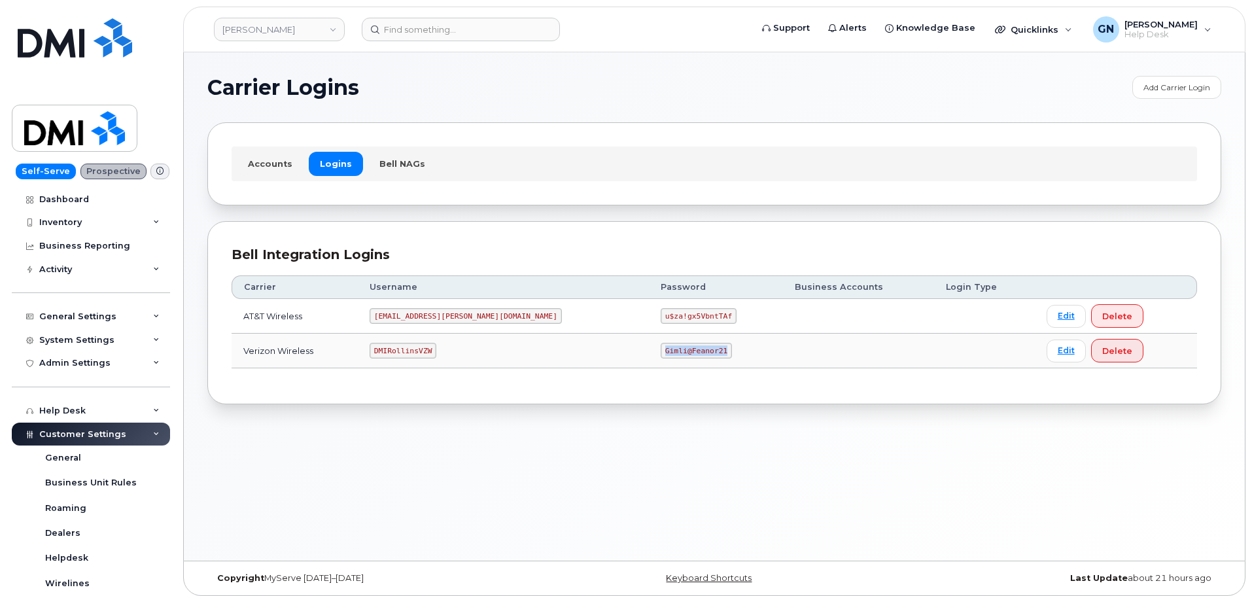
click at [661, 349] on code "Gimli@Feanor21" at bounding box center [696, 351] width 71 height 16
copy code "Gimli@Feanor21"
